Goal: Transaction & Acquisition: Book appointment/travel/reservation

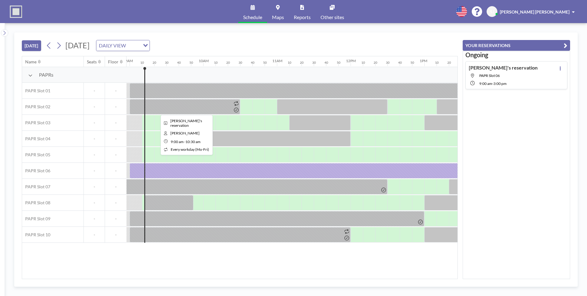
scroll to position [0, 664]
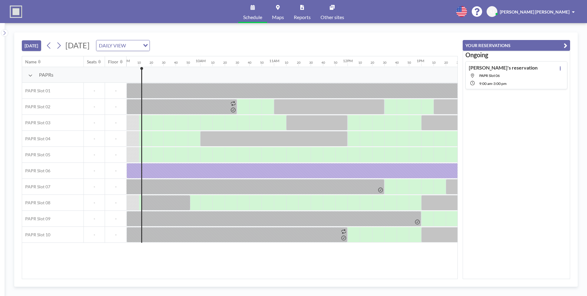
drag, startPoint x: 263, startPoint y: 275, endPoint x: 269, endPoint y: 276, distance: 5.9
click at [269, 276] on div "Name Seats Floor 12AM 10 20 30 40 50 1AM 10 20 30 40 50 2AM 10 20 30 40 50 3AM …" at bounding box center [240, 167] width 436 height 222
click at [267, 279] on div "[DATE] [DATE] DAILY VIEW Loading... Name Seats Floor 12AM 10 20 30 40 50 1AM 10…" at bounding box center [296, 159] width 564 height 254
drag, startPoint x: 265, startPoint y: 278, endPoint x: 258, endPoint y: 277, distance: 7.1
click at [258, 277] on div "Name Seats Floor 12AM 10 20 30 40 50 1AM 10 20 30 40 50 2AM 10 20 30 40 50 3AM …" at bounding box center [240, 167] width 436 height 223
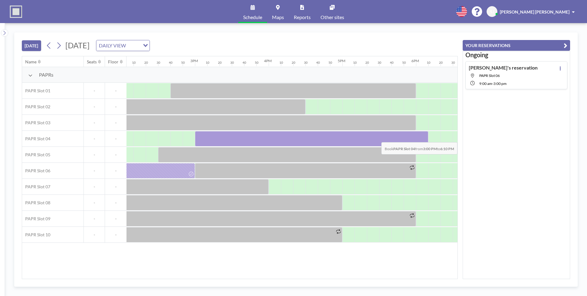
scroll to position [0, 1048]
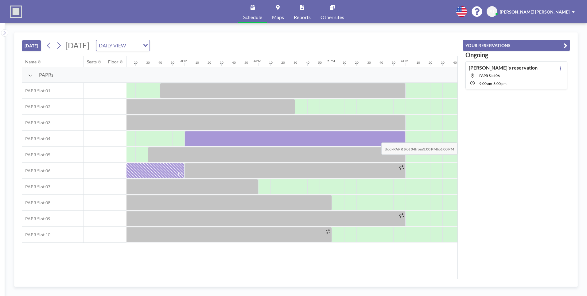
drag, startPoint x: 248, startPoint y: 137, endPoint x: 403, endPoint y: 138, distance: 154.8
click at [403, 138] on div at bounding box center [295, 138] width 221 height 15
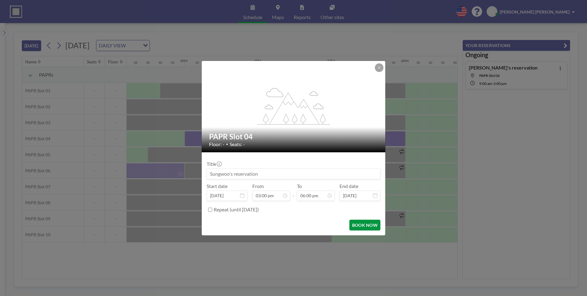
click at [359, 224] on button "BOOK NOW" at bounding box center [365, 224] width 31 height 11
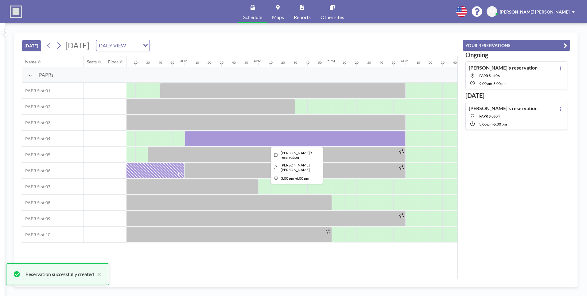
click at [397, 137] on div at bounding box center [295, 138] width 221 height 15
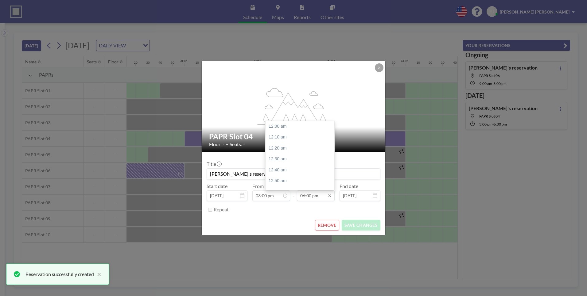
scroll to position [1181, 0]
click at [309, 195] on input "06:00 pm" at bounding box center [316, 195] width 38 height 10
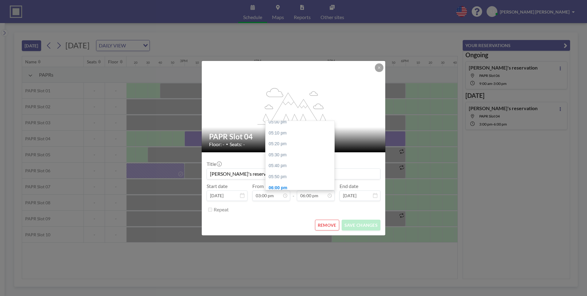
drag, startPoint x: 288, startPoint y: 123, endPoint x: 288, endPoint y: 119, distance: 4.3
click at [288, 122] on div "05:00 pm" at bounding box center [302, 121] width 72 height 11
type input "05:00 pm"
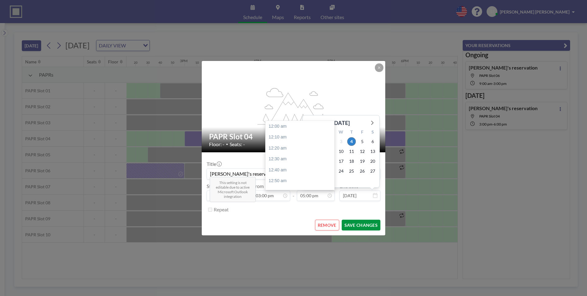
scroll to position [1116, 0]
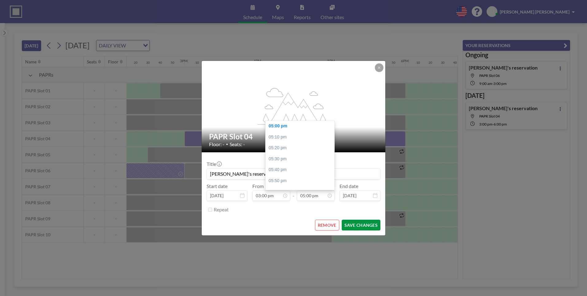
click at [362, 225] on button "SAVE CHANGES" at bounding box center [361, 224] width 39 height 11
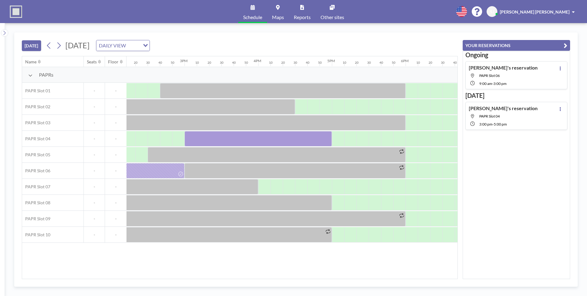
click at [331, 279] on div "[DATE] [DATE] DAILY VIEW Loading... Name Seats Floor 12AM 10 20 30 40 50 1AM 10…" at bounding box center [296, 159] width 564 height 254
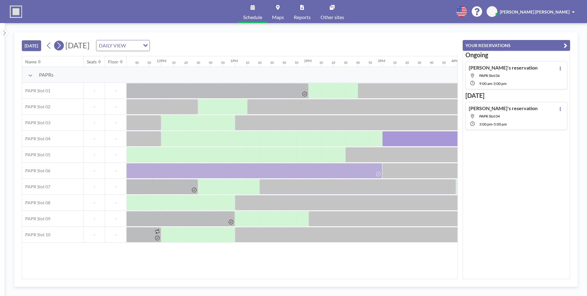
click at [60, 48] on icon at bounding box center [58, 45] width 3 height 6
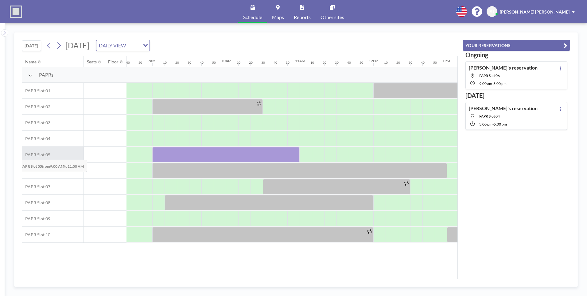
scroll to position [0, 567]
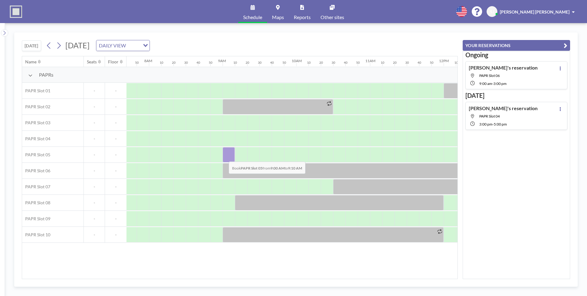
drag, startPoint x: 144, startPoint y: 150, endPoint x: 225, endPoint y: 157, distance: 80.8
click at [225, 157] on div at bounding box center [229, 154] width 12 height 15
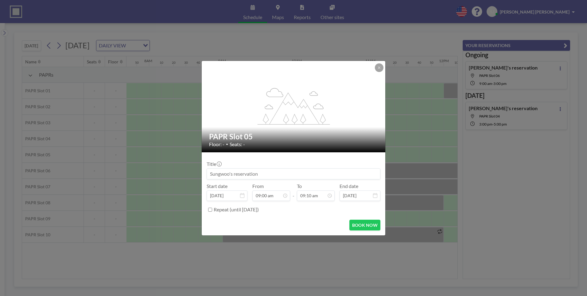
click at [379, 69] on icon at bounding box center [380, 68] width 4 height 4
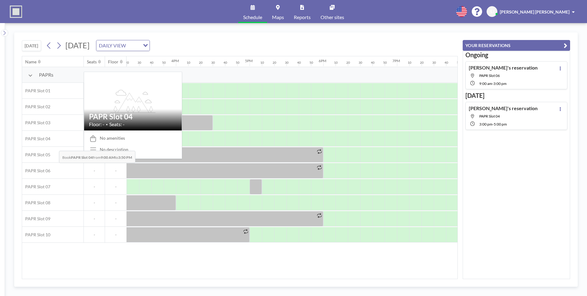
scroll to position [0, 1124]
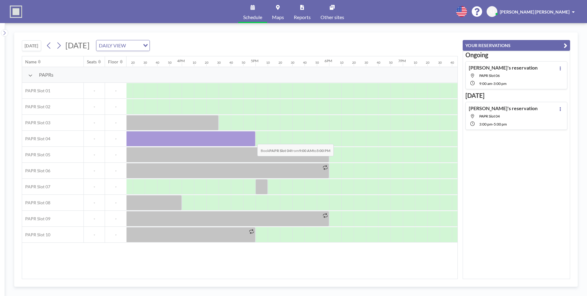
drag, startPoint x: 201, startPoint y: 140, endPoint x: 253, endPoint y: 139, distance: 51.6
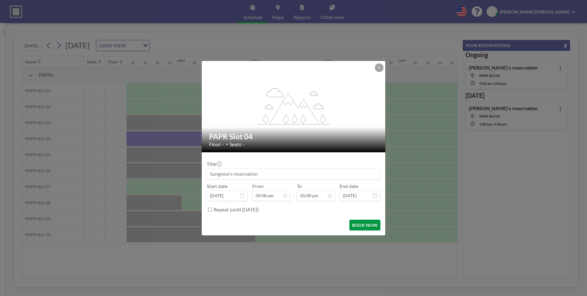
scroll to position [1116, 0]
click at [364, 227] on button "BOOK NOW" at bounding box center [365, 224] width 31 height 11
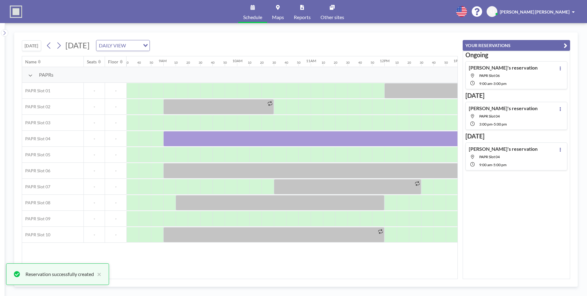
scroll to position [0, 620]
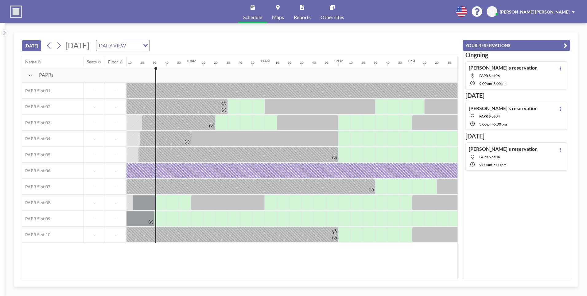
scroll to position [0, 676]
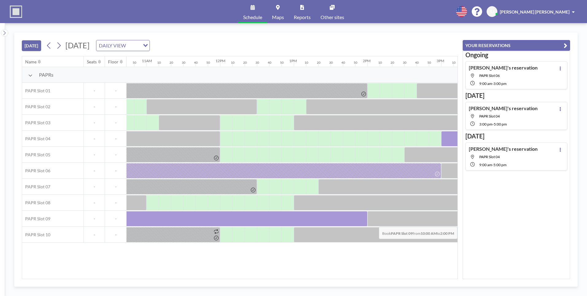
scroll to position [0, 802]
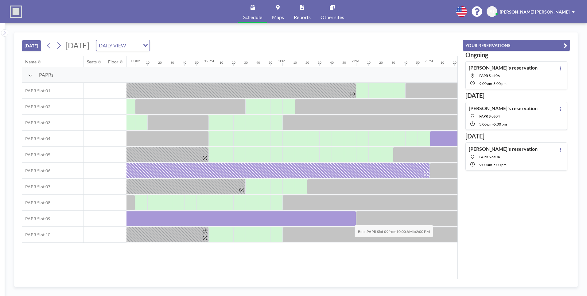
drag, startPoint x: 179, startPoint y: 219, endPoint x: 350, endPoint y: 220, distance: 170.5
click at [350, 220] on div at bounding box center [208, 218] width 295 height 15
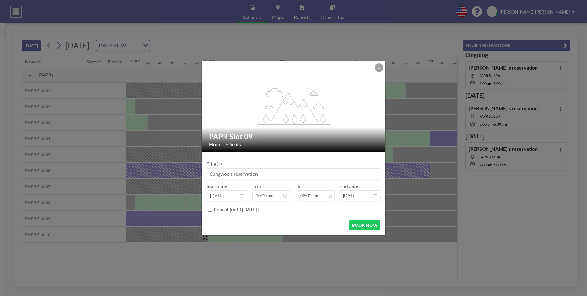
scroll to position [0, 0]
drag, startPoint x: 261, startPoint y: 173, endPoint x: 203, endPoint y: 171, distance: 57.8
click at [185, 170] on div "flex-grow: 1.2; PAPR Slot 09 Floor: - • Seats: - Title Start date Sep 4, 2025 F…" at bounding box center [293, 148] width 587 height 296
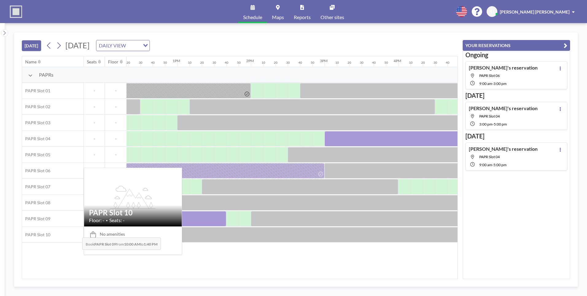
scroll to position [0, 878]
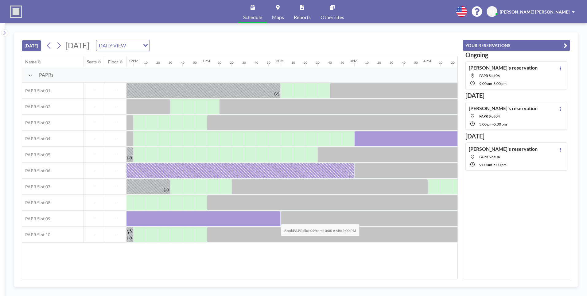
drag, startPoint x: 190, startPoint y: 220, endPoint x: 276, endPoint y: 219, distance: 86.3
click at [276, 219] on div at bounding box center [133, 218] width 295 height 15
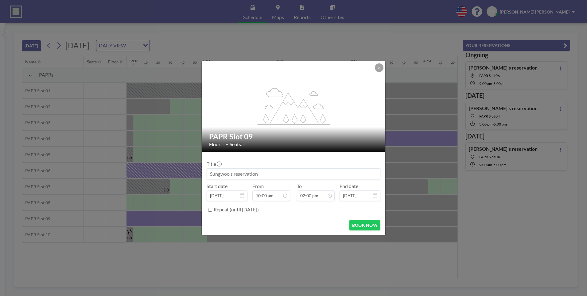
scroll to position [0, 0]
click at [252, 174] on input at bounding box center [293, 173] width 173 height 10
type input "h"
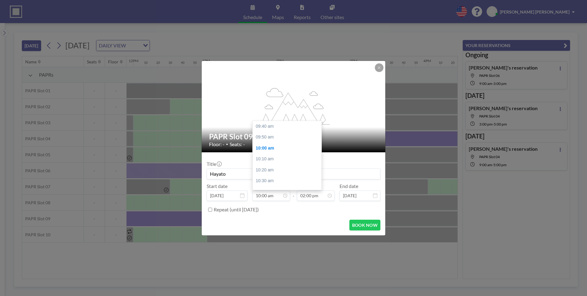
scroll to position [22, 0]
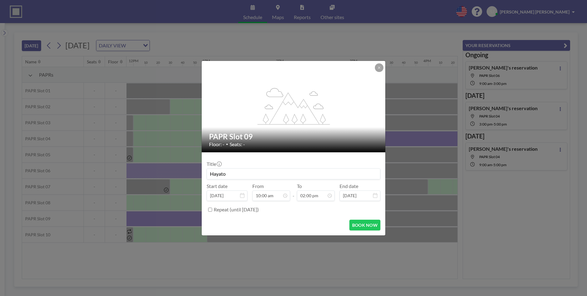
type input "Hayato"
click at [380, 67] on icon at bounding box center [379, 67] width 2 height 2
